Goal: Find specific page/section: Find specific page/section

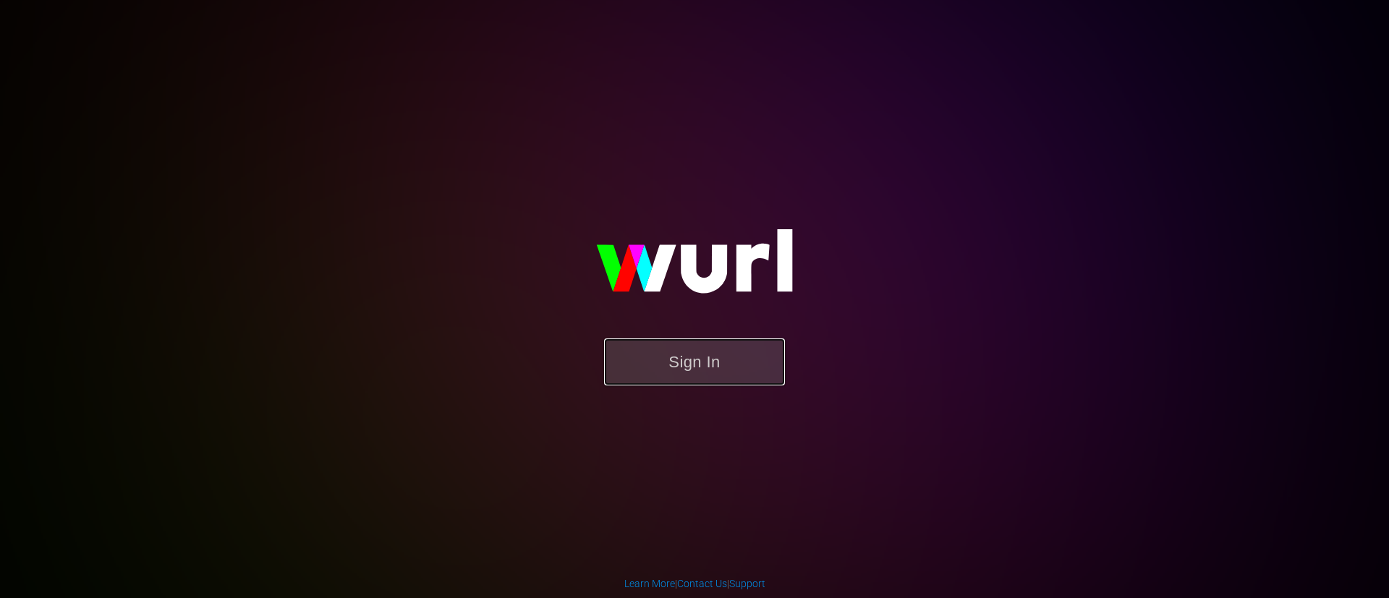
click at [675, 362] on button "Sign In" at bounding box center [694, 361] width 181 height 47
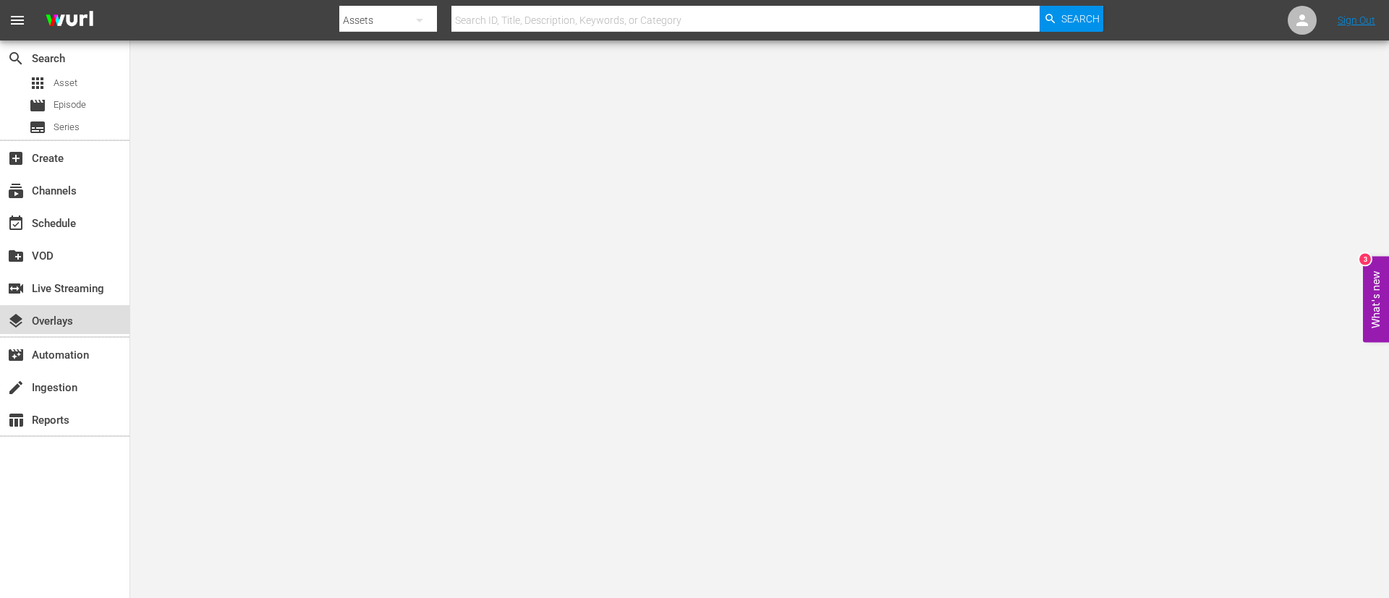
click at [87, 328] on div "layers Overlays" at bounding box center [64, 319] width 129 height 29
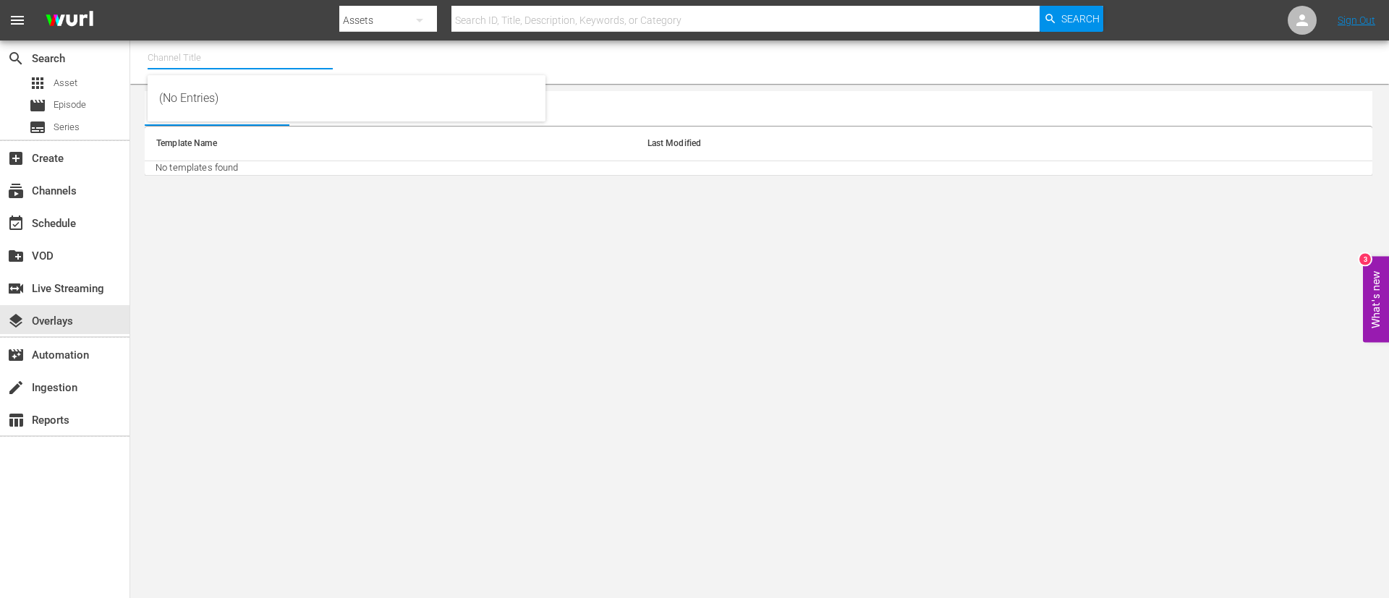
click at [201, 72] on input "text" at bounding box center [240, 57] width 185 height 35
type input "w"
click at [664, 426] on body "menu Search By Assets Search ID, Title, Description, Keywords, or Category Sear…" at bounding box center [694, 299] width 1389 height 598
